Goal: Leave review/rating

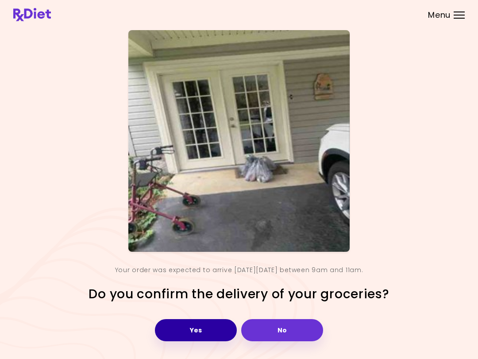
click at [209, 331] on button "Yes" at bounding box center [196, 330] width 82 height 22
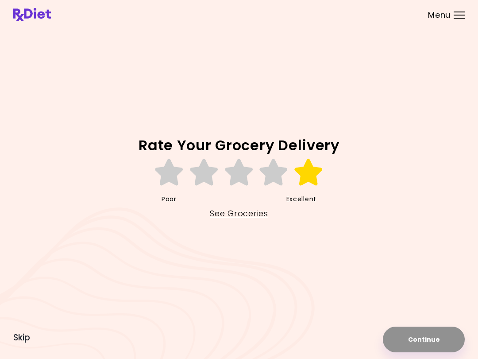
click at [308, 173] on icon at bounding box center [309, 172] width 31 height 27
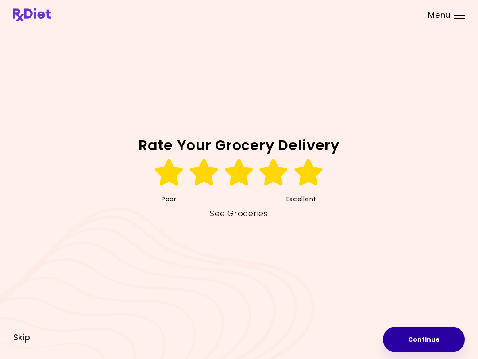
click at [429, 344] on button "Continue" at bounding box center [424, 339] width 82 height 26
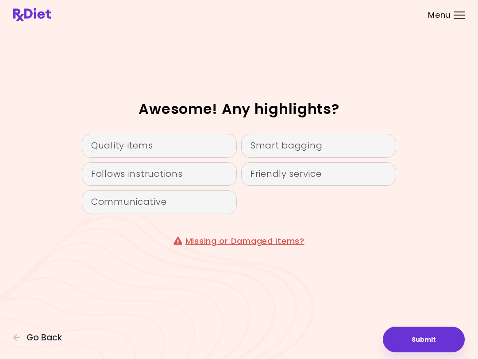
click at [209, 146] on div "Quality items" at bounding box center [159, 146] width 155 height 24
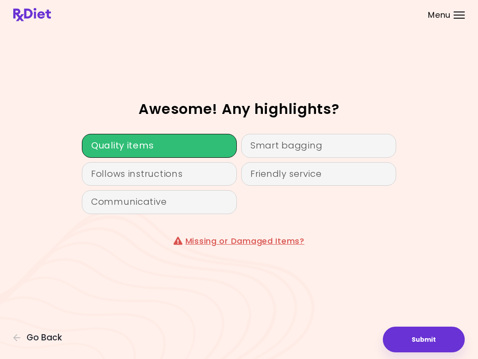
click at [344, 177] on div "Friendly service" at bounding box center [318, 174] width 155 height 24
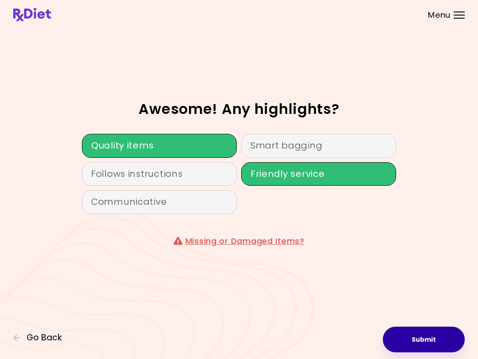
click at [425, 348] on button "Submit" at bounding box center [424, 339] width 82 height 26
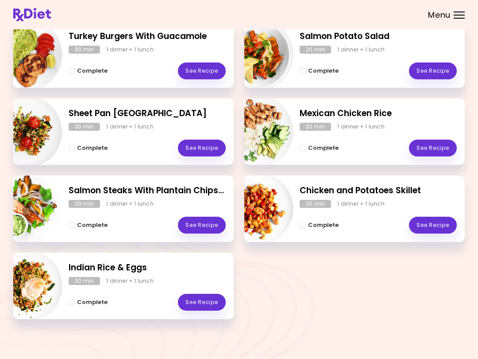
scroll to position [141, 0]
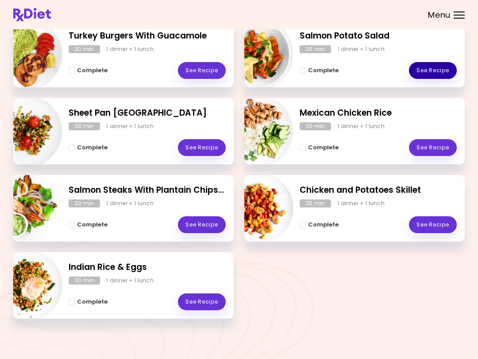
click at [440, 70] on link "See Recipe" at bounding box center [433, 70] width 48 height 17
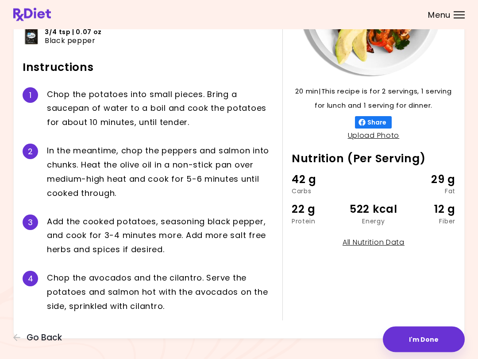
scroll to position [135, 0]
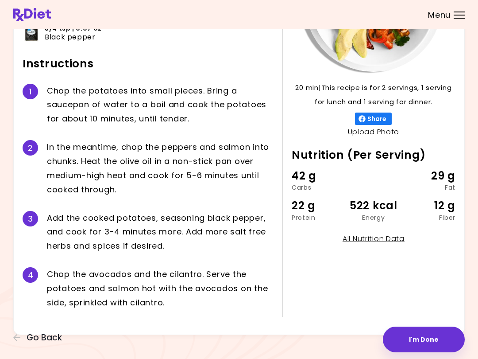
click at [341, 287] on div "20 min 20 min | This recipe is for 2 servings, 1 serving for lunch and 1 servin…" at bounding box center [368, 125] width 173 height 382
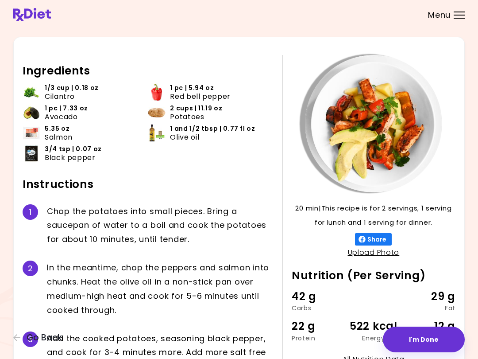
scroll to position [0, 0]
